Goal: Information Seeking & Learning: Learn about a topic

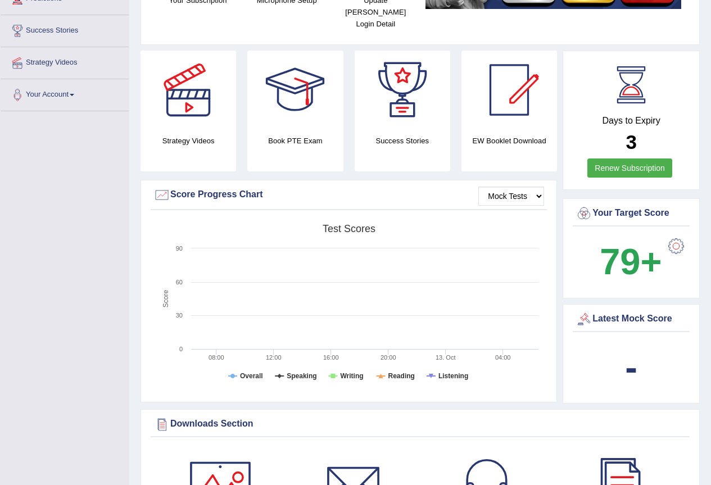
scroll to position [281, 0]
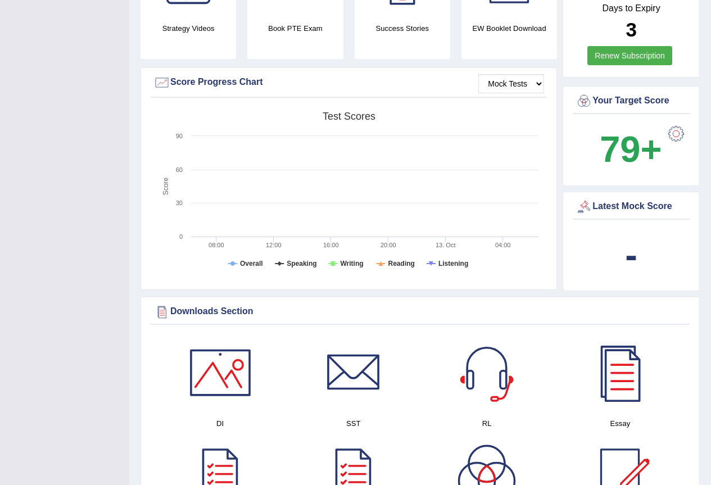
click at [638, 208] on div "Latest Mock Score -" at bounding box center [630, 242] width 137 height 100
click at [616, 207] on div "Latest Mock Score" at bounding box center [631, 209] width 117 height 22
click at [622, 131] on b "79+" at bounding box center [631, 149] width 62 height 41
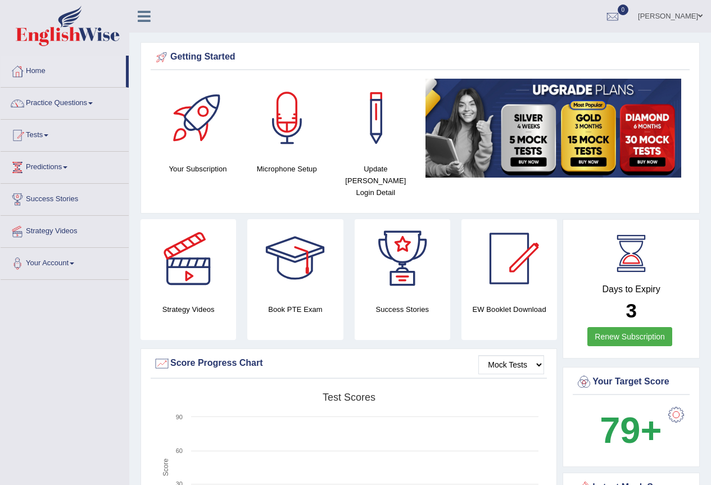
scroll to position [112, 0]
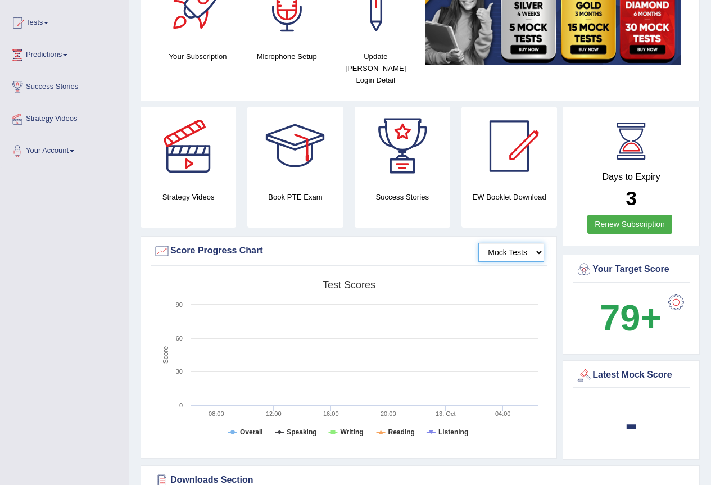
click at [536, 244] on select "Mock Tests" at bounding box center [511, 252] width 66 height 19
click at [525, 247] on select "Mock Tests" at bounding box center [511, 252] width 66 height 19
click at [478, 243] on select "Mock Tests" at bounding box center [511, 252] width 66 height 19
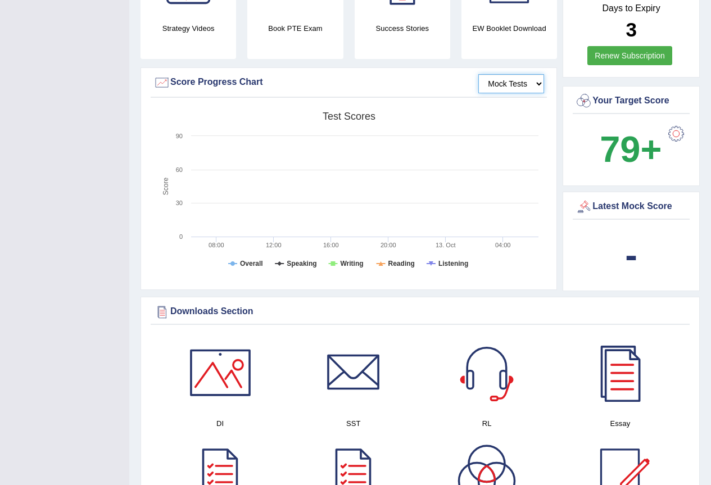
scroll to position [337, 0]
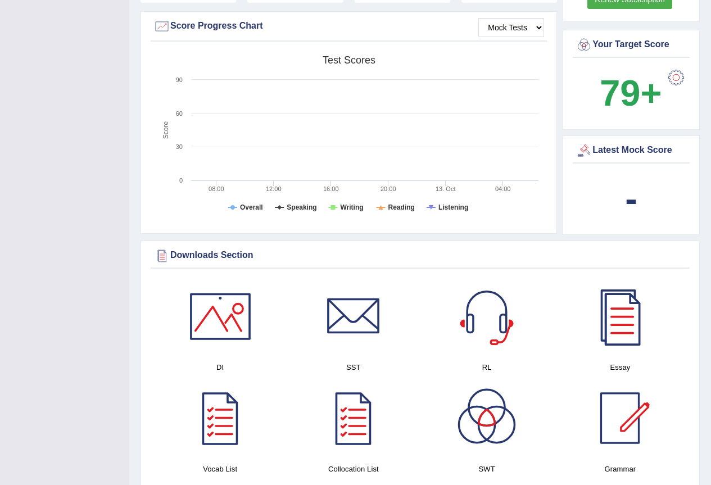
click at [628, 172] on div "-" at bounding box center [630, 199] width 111 height 54
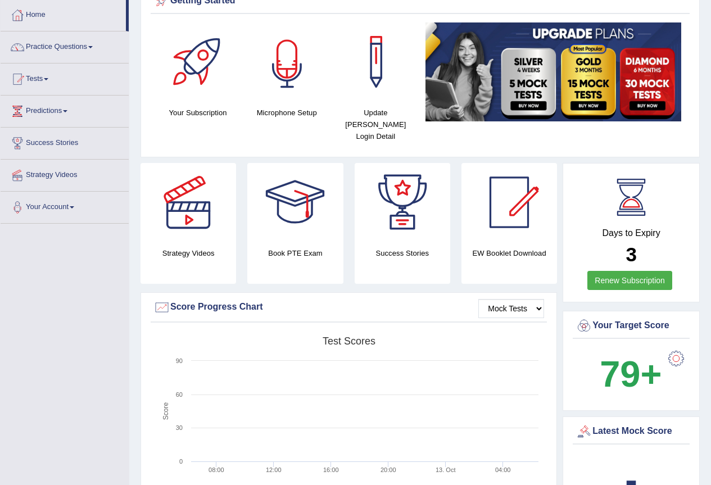
scroll to position [0, 0]
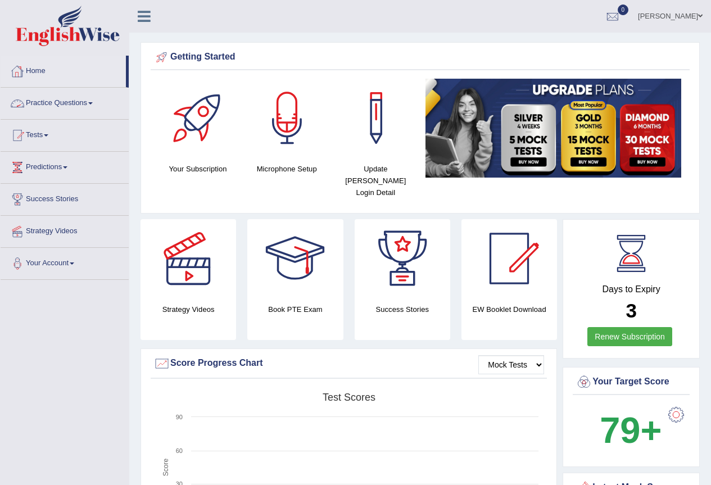
click at [22, 63] on div at bounding box center [17, 71] width 17 height 17
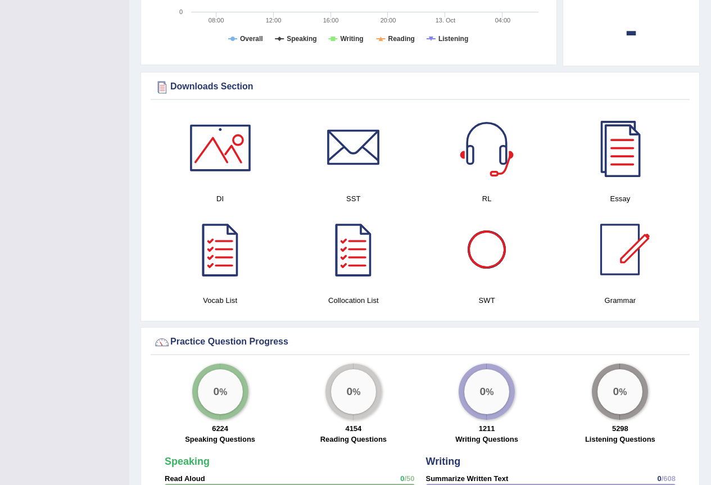
scroll to position [562, 0]
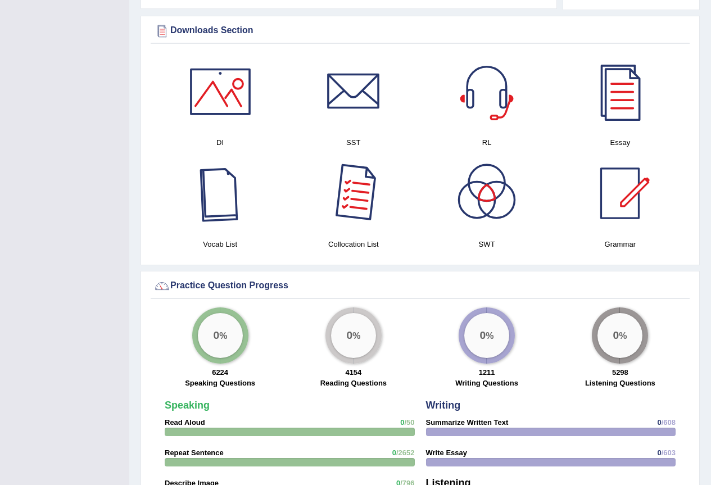
click at [363, 183] on div at bounding box center [353, 193] width 79 height 79
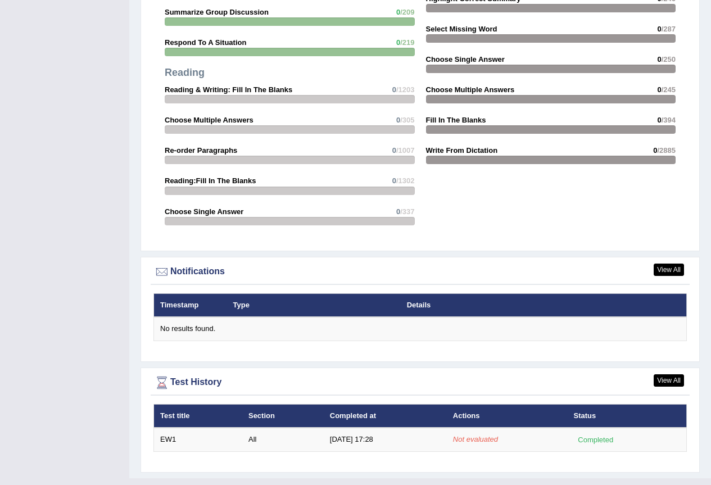
scroll to position [1133, 0]
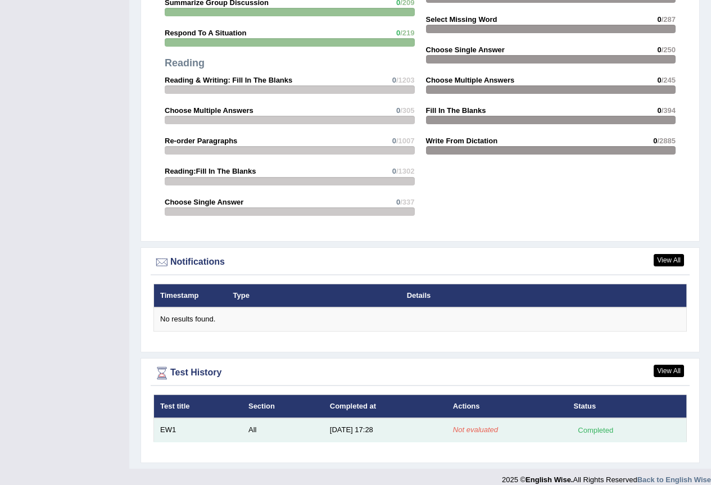
click at [607, 424] on div "Completed" at bounding box center [595, 430] width 44 height 12
click at [599, 424] on div "Completed" at bounding box center [595, 430] width 44 height 12
click at [320, 418] on td "All" at bounding box center [282, 430] width 81 height 24
click at [261, 418] on td "All" at bounding box center [282, 430] width 81 height 24
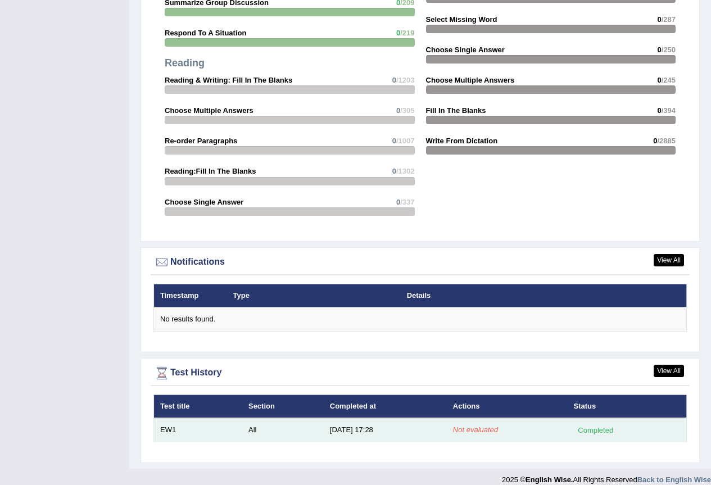
click at [261, 418] on td "All" at bounding box center [282, 430] width 81 height 24
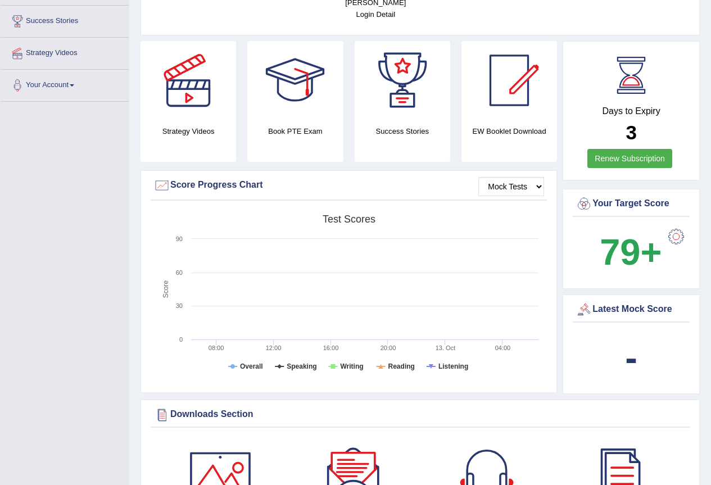
scroll to position [0, 0]
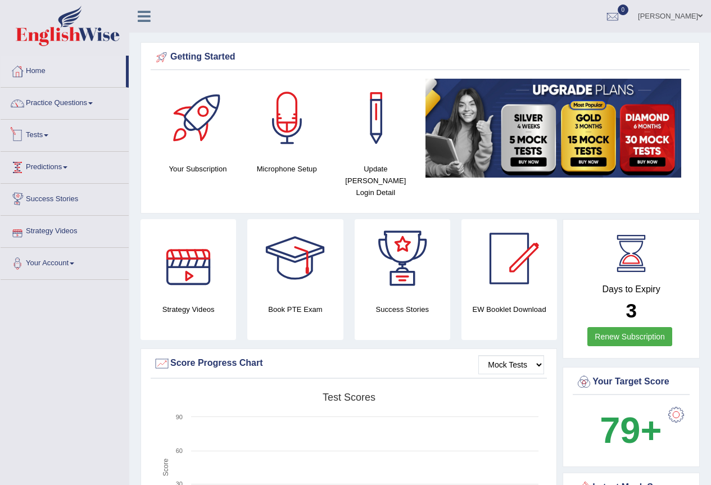
click at [60, 161] on link "Predictions" at bounding box center [65, 166] width 128 height 28
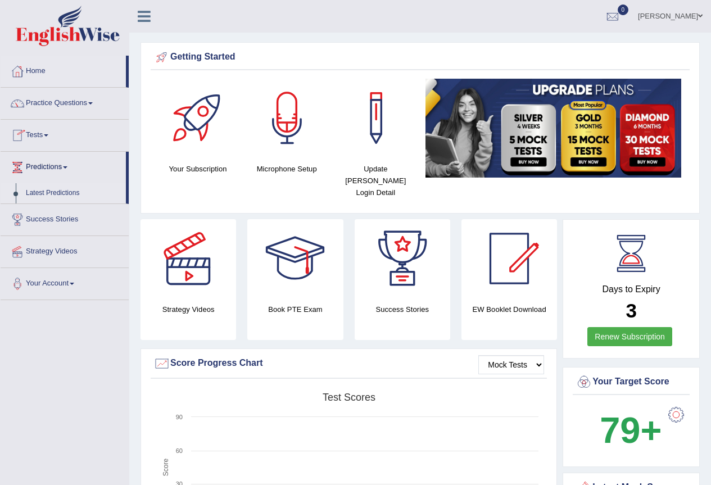
click at [61, 194] on link "Latest Predictions" at bounding box center [73, 193] width 105 height 20
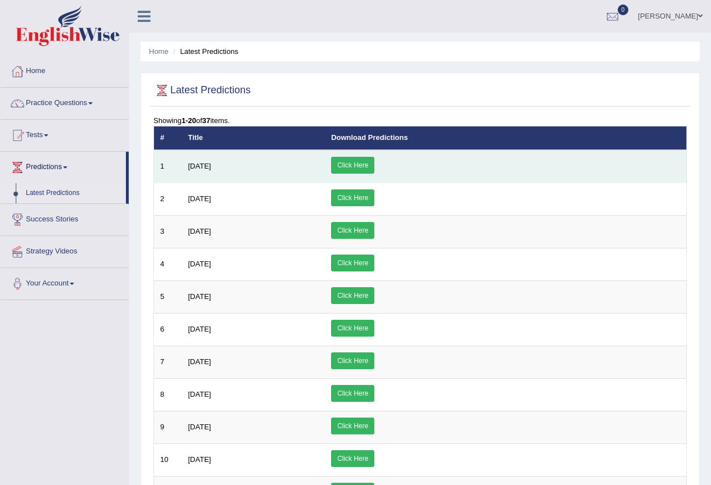
click at [374, 157] on link "Click Here" at bounding box center [352, 165] width 43 height 17
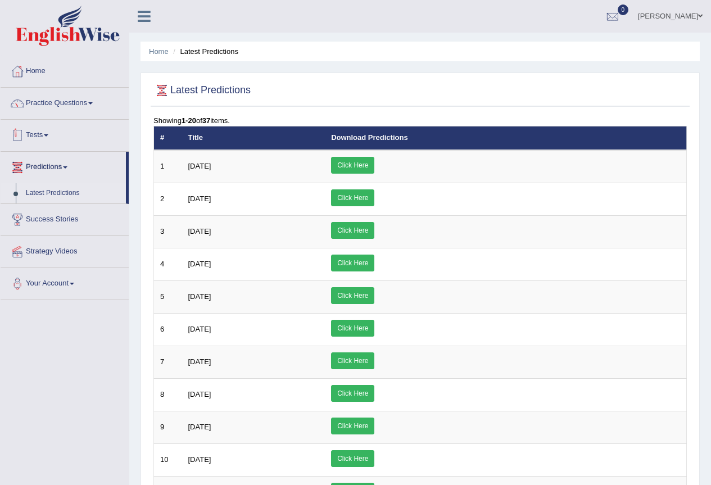
click at [37, 130] on link "Tests" at bounding box center [65, 134] width 128 height 28
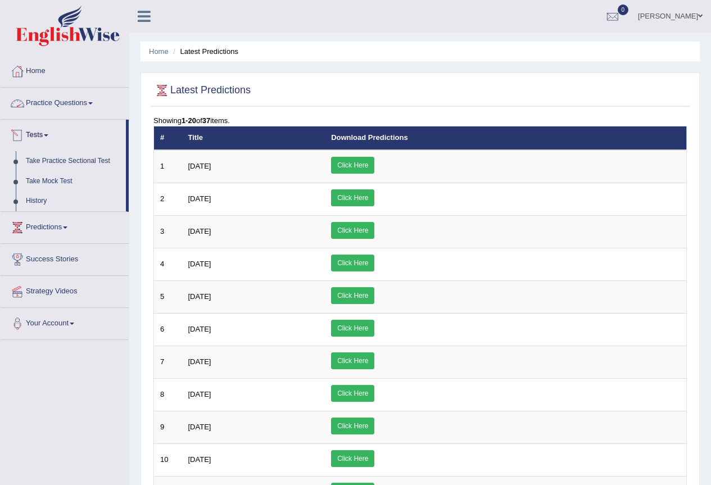
click at [92, 104] on link "Practice Questions" at bounding box center [65, 102] width 128 height 28
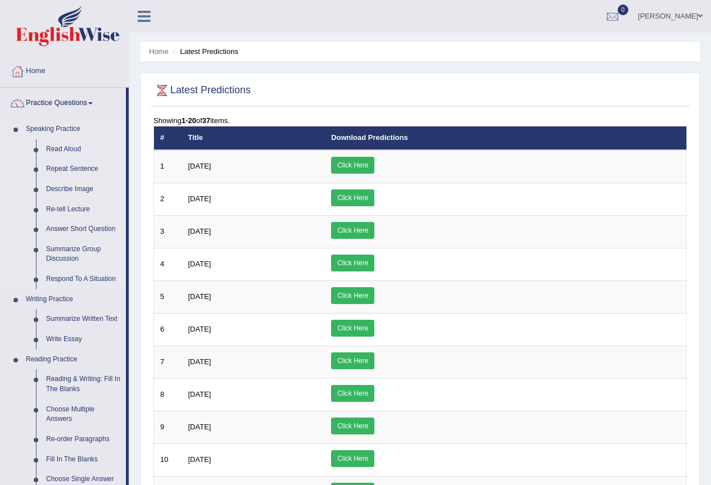
click at [65, 186] on link "Describe Image" at bounding box center [83, 189] width 85 height 20
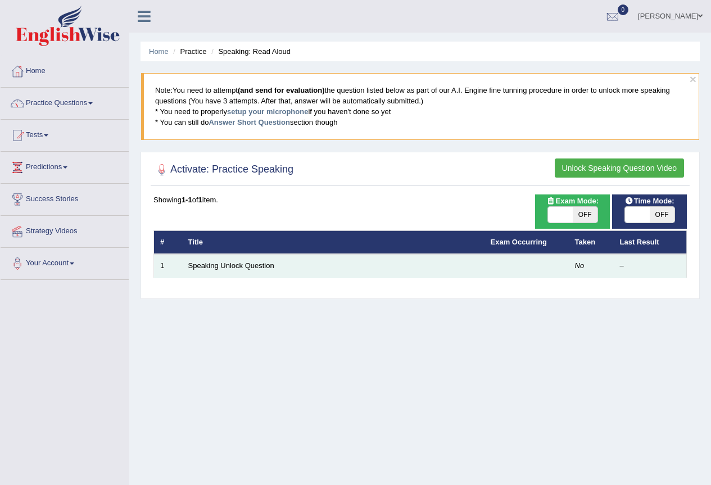
click at [495, 273] on td at bounding box center [526, 266] width 84 height 24
click at [198, 263] on link "Speaking Unlock Question" at bounding box center [231, 265] width 86 height 8
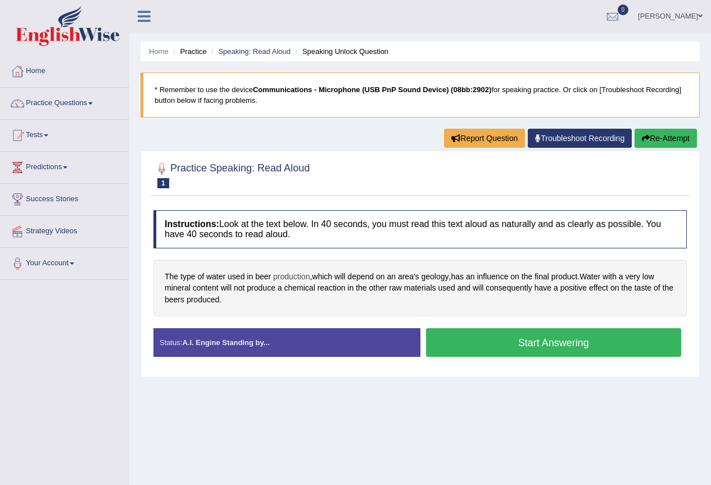
scroll to position [56, 0]
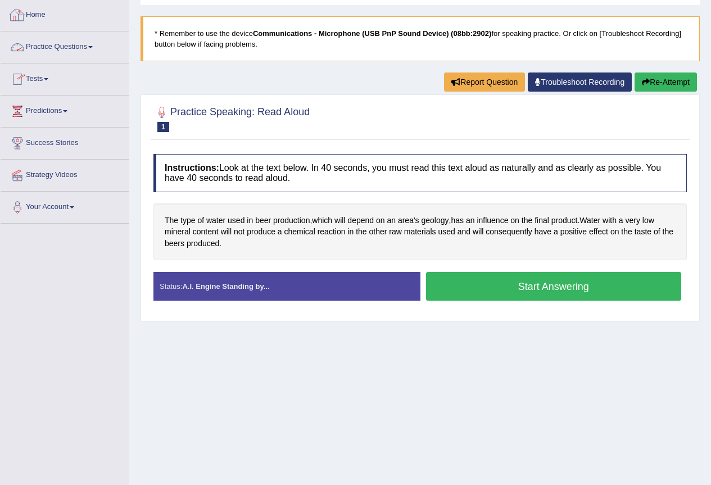
click at [33, 19] on link "Home" at bounding box center [65, 13] width 128 height 28
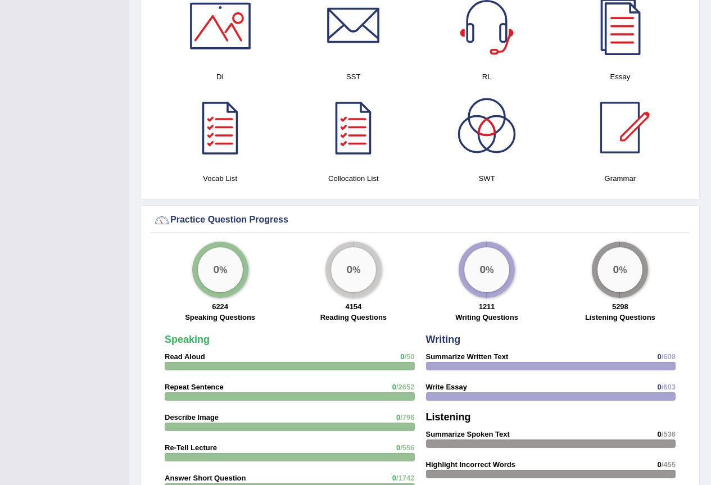
scroll to position [571, 0]
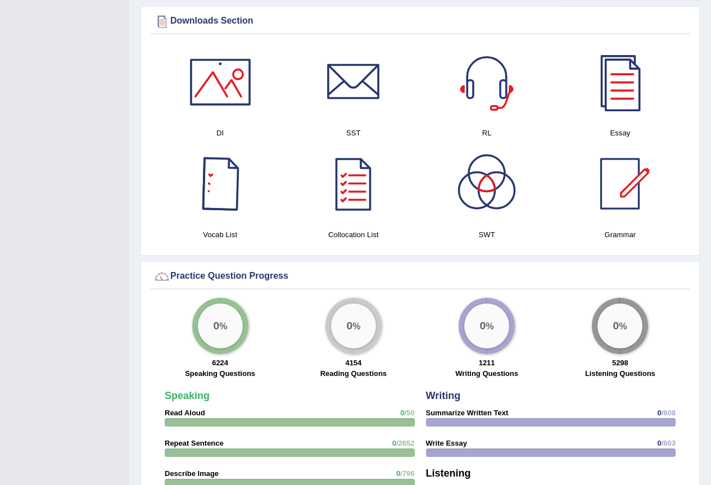
click at [212, 82] on div at bounding box center [220, 82] width 79 height 79
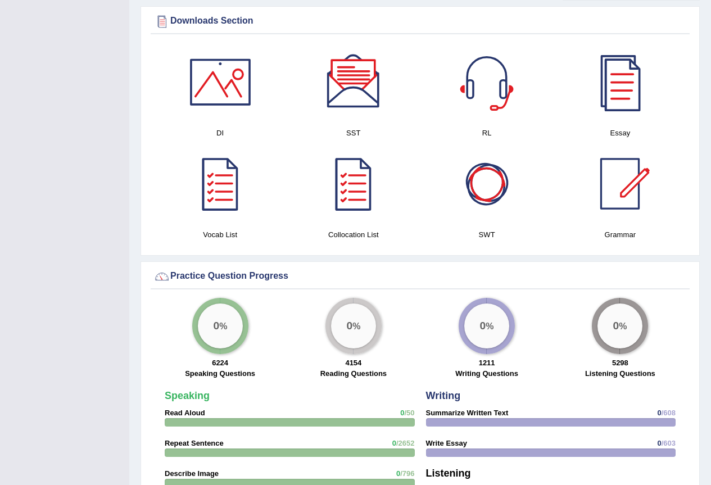
click at [492, 166] on div at bounding box center [486, 183] width 79 height 79
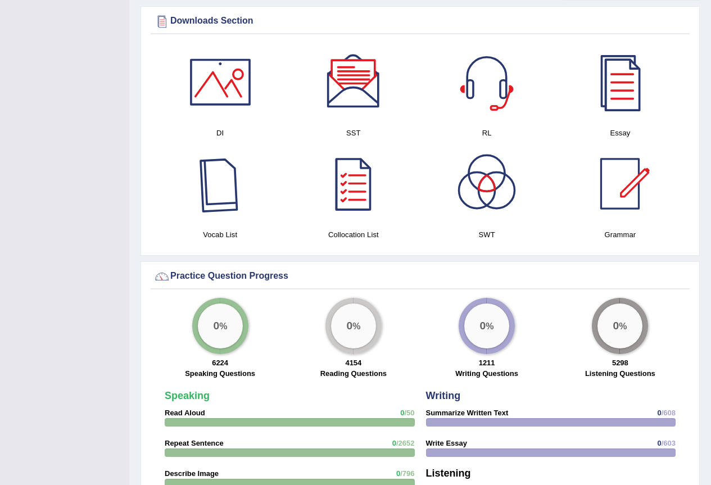
click at [222, 180] on div at bounding box center [220, 183] width 79 height 79
click at [606, 161] on div at bounding box center [619, 183] width 79 height 79
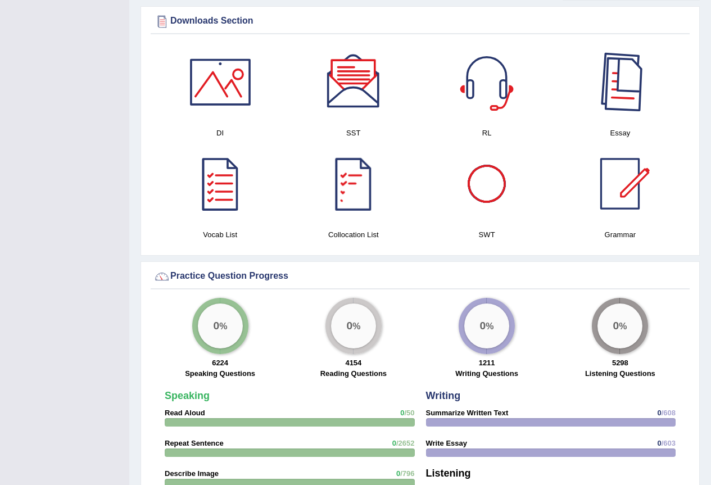
click at [608, 81] on div at bounding box center [619, 82] width 79 height 79
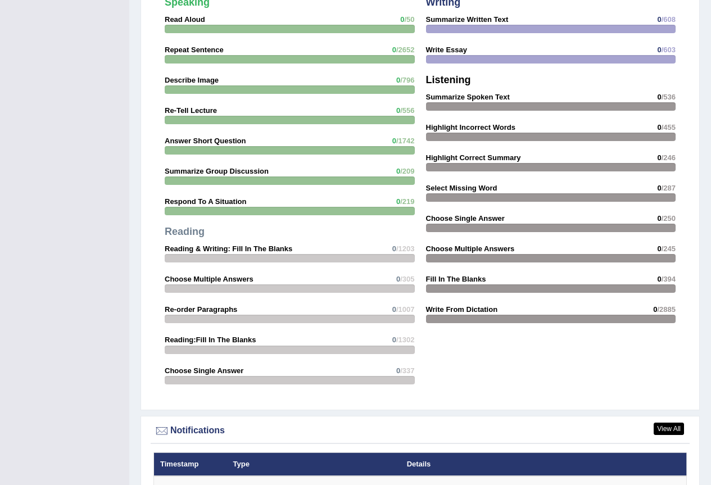
scroll to position [1133, 0]
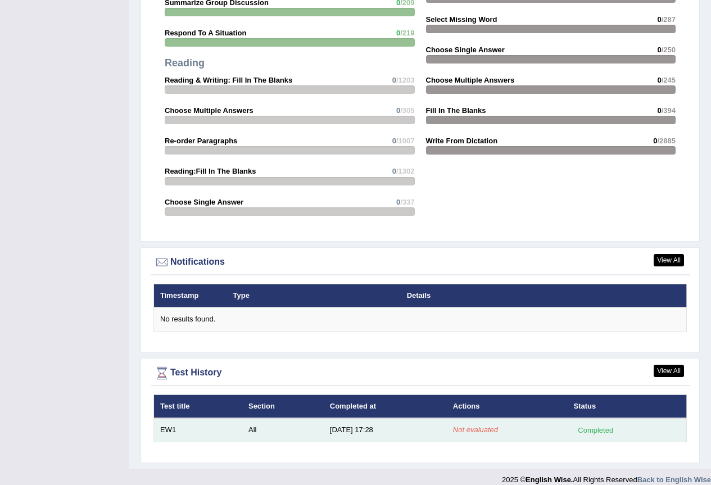
click at [603, 424] on div "Completed" at bounding box center [595, 430] width 44 height 12
click at [411, 418] on td "[DATE] 17:28" at bounding box center [385, 430] width 123 height 24
click at [464, 425] on em "Not evaluated" at bounding box center [475, 429] width 45 height 8
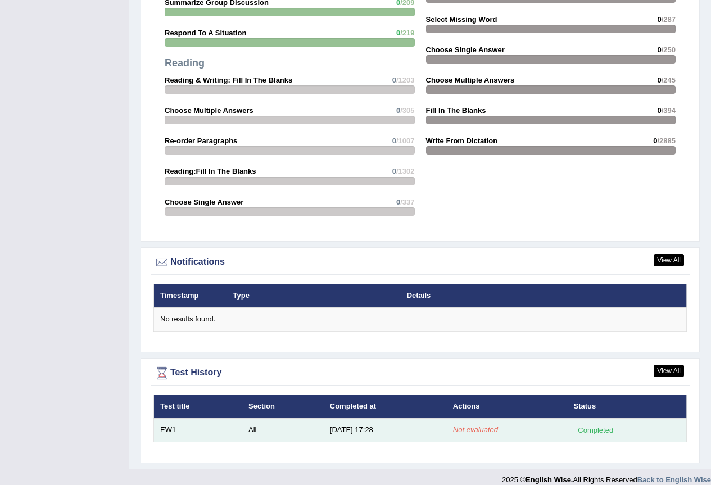
click at [464, 425] on em "Not evaluated" at bounding box center [475, 429] width 45 height 8
click at [200, 420] on td "EW1" at bounding box center [198, 430] width 88 height 24
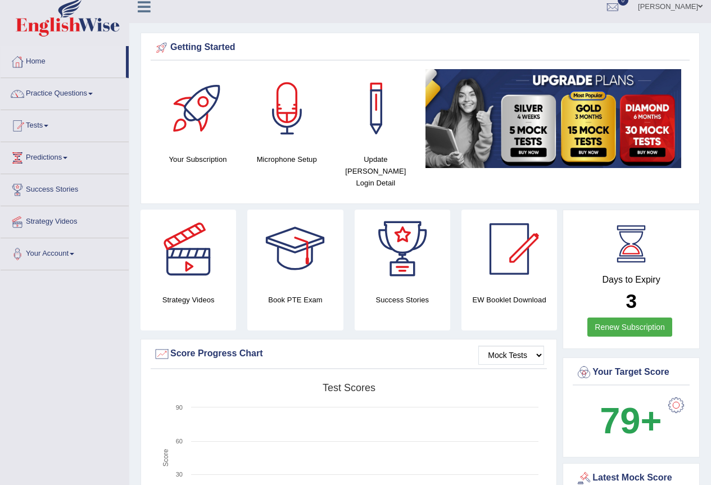
scroll to position [0, 0]
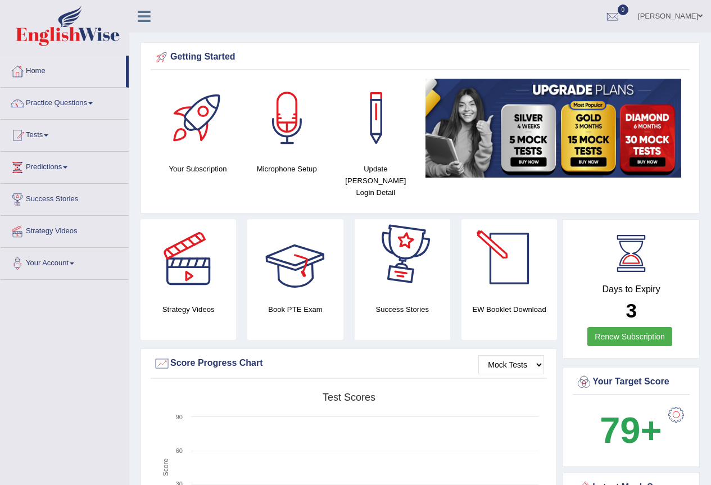
click at [194, 266] on div at bounding box center [188, 258] width 79 height 79
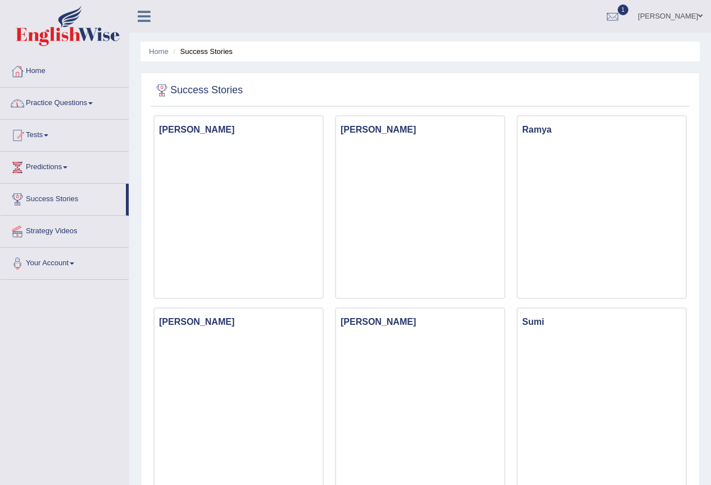
click at [59, 100] on link "Practice Questions" at bounding box center [65, 102] width 128 height 28
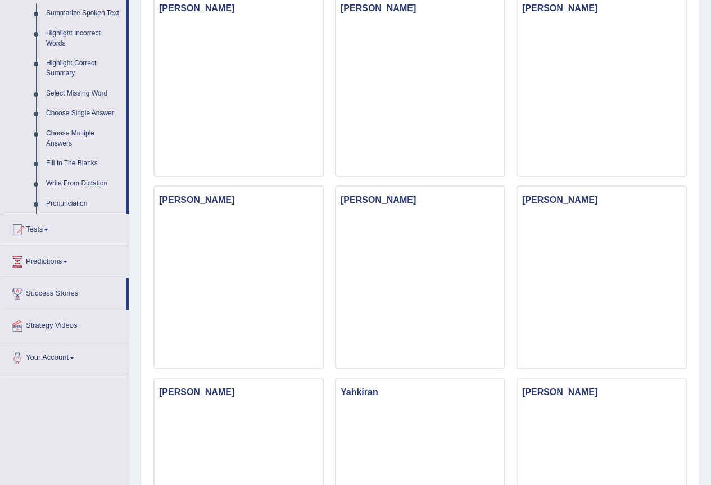
scroll to position [562, 0]
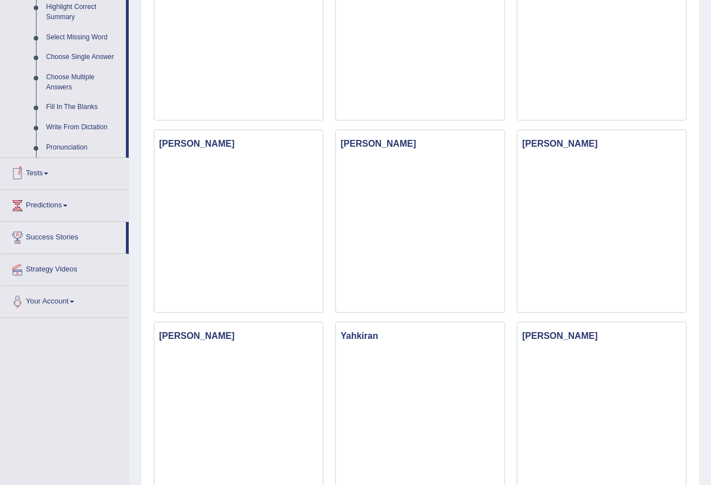
click at [36, 175] on link "Tests" at bounding box center [65, 172] width 128 height 28
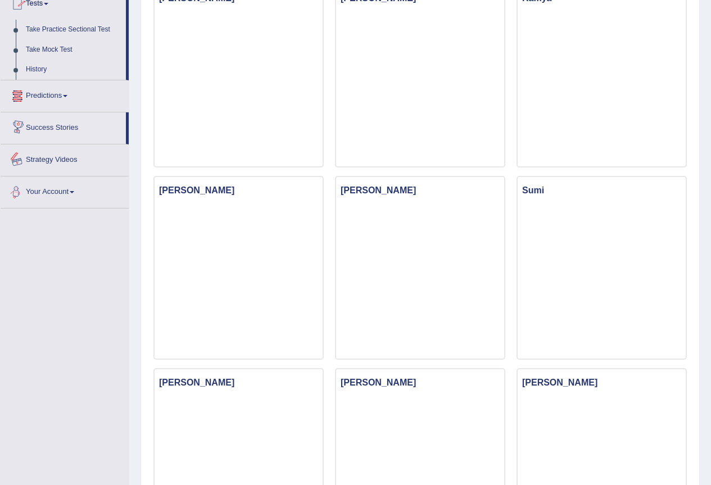
scroll to position [0, 0]
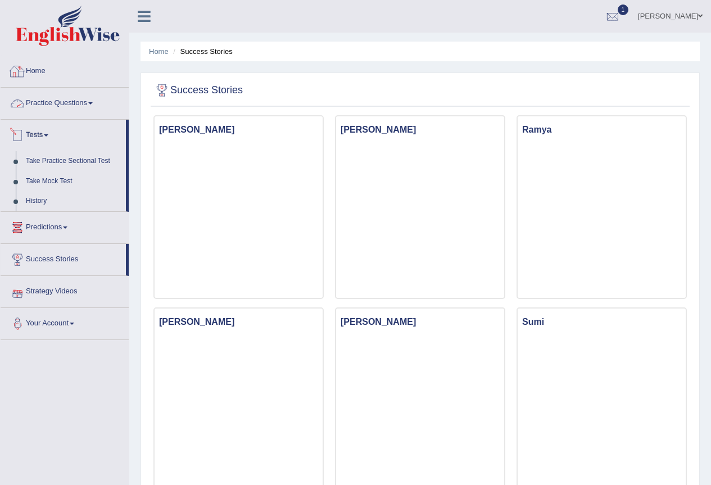
click at [32, 69] on link "Home" at bounding box center [65, 70] width 128 height 28
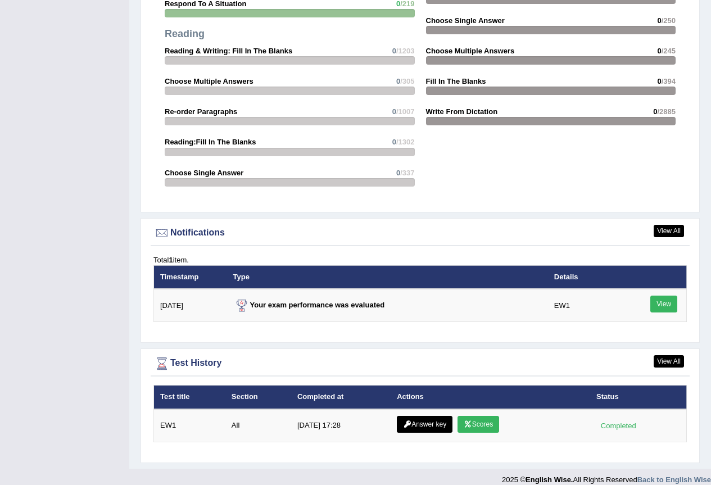
scroll to position [1163, 0]
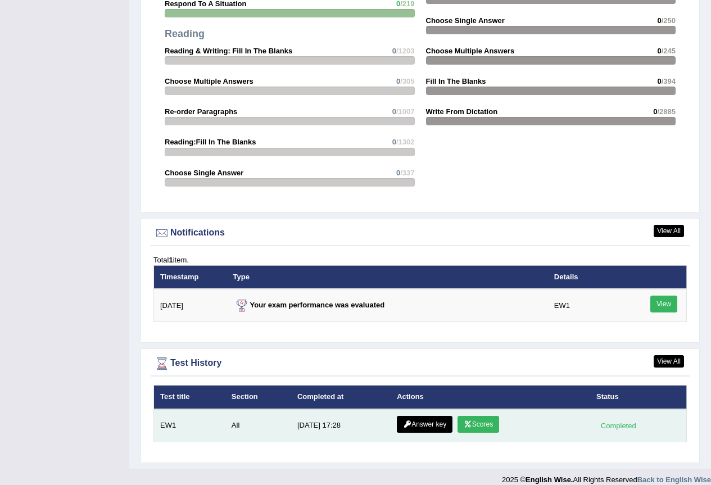
click at [484, 416] on link "Scores" at bounding box center [478, 424] width 42 height 17
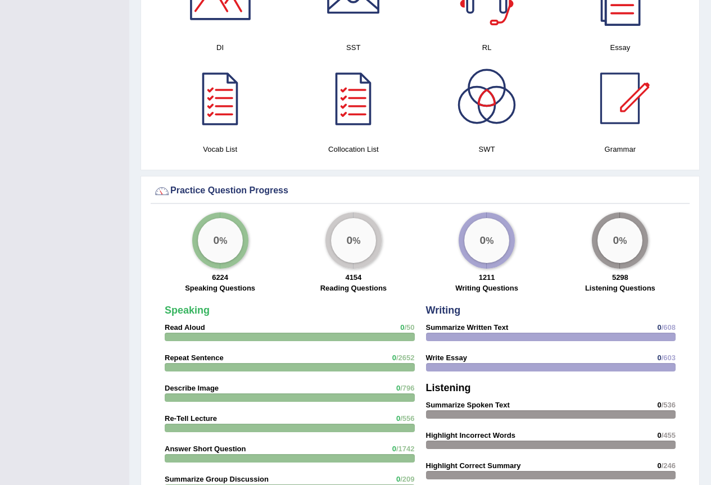
scroll to position [601, 0]
